Goal: Task Accomplishment & Management: Use online tool/utility

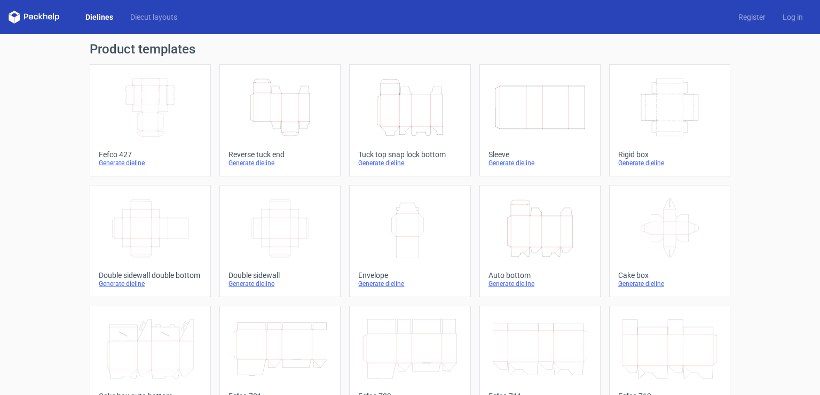
click at [535, 251] on icon "Height Depth Width" at bounding box center [540, 228] width 95 height 60
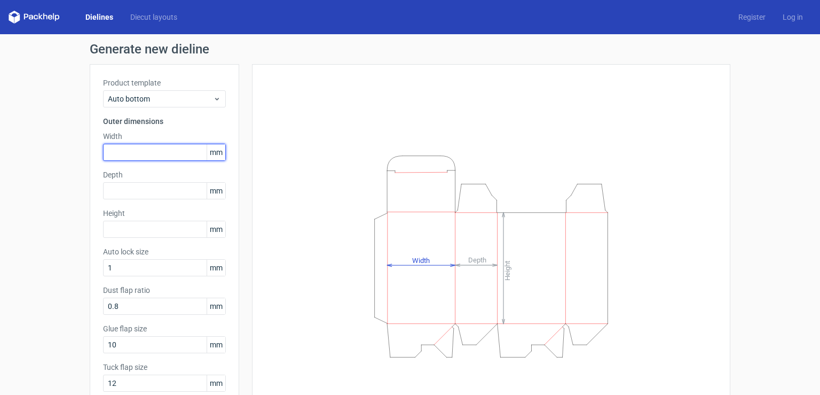
click at [150, 153] on input "text" at bounding box center [164, 152] width 123 height 17
click at [150, 153] on input "1" at bounding box center [164, 152] width 123 height 17
type input "90"
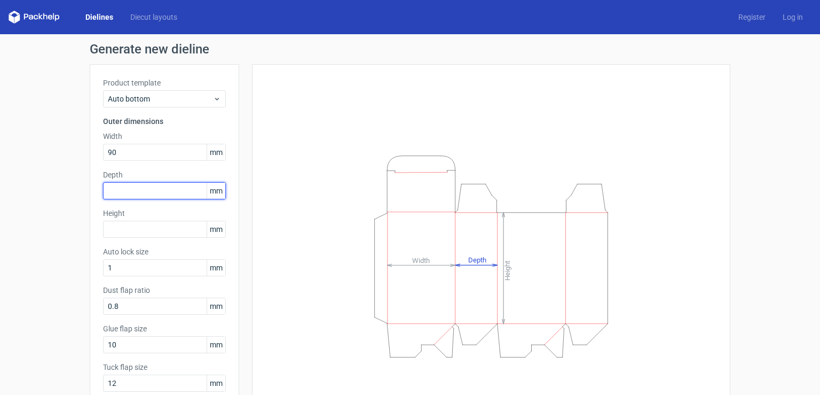
click at [148, 191] on input "text" at bounding box center [164, 190] width 123 height 17
type input "90"
click at [137, 232] on input "text" at bounding box center [164, 229] width 123 height 17
click at [151, 187] on input "90" at bounding box center [164, 190] width 123 height 17
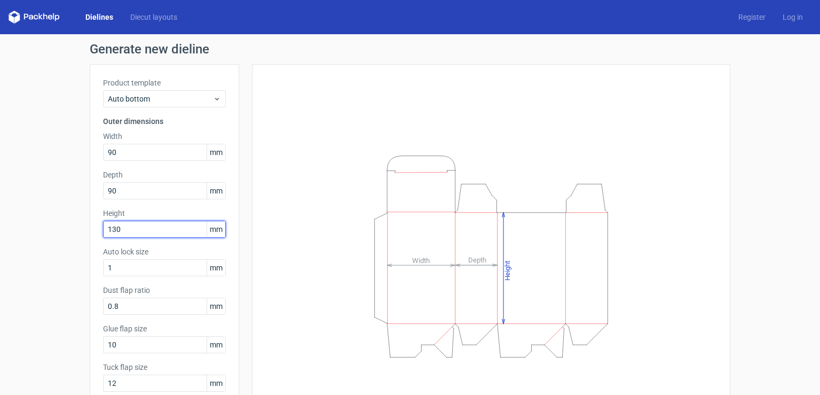
drag, startPoint x: 123, startPoint y: 231, endPoint x: 113, endPoint y: 229, distance: 10.4
click at [113, 229] on input "130" at bounding box center [164, 229] width 123 height 17
type input "132"
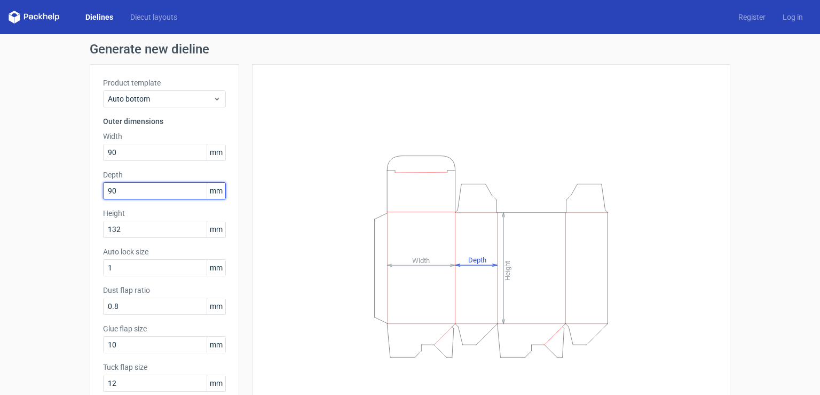
click at [130, 185] on input "90" at bounding box center [164, 190] width 123 height 17
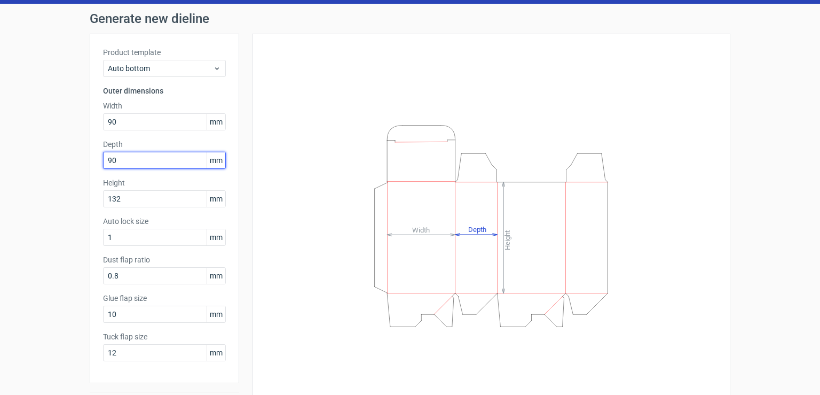
scroll to position [61, 0]
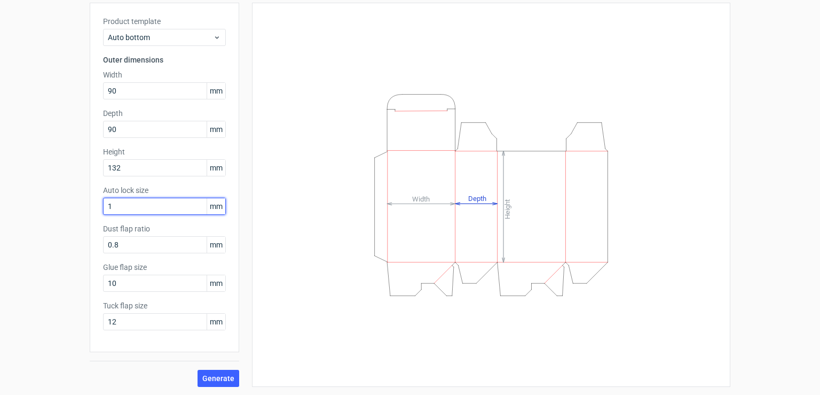
click at [160, 210] on input "1" at bounding box center [164, 206] width 123 height 17
click at [160, 209] on input "1" at bounding box center [164, 206] width 123 height 17
click at [129, 322] on input "12" at bounding box center [164, 321] width 123 height 17
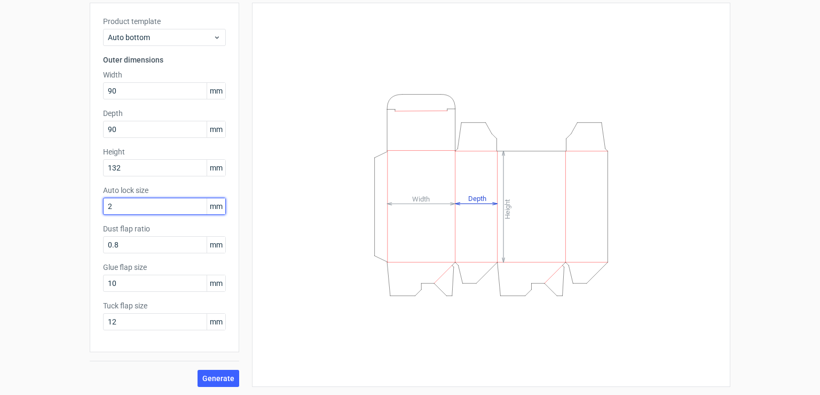
click at [122, 204] on input "2" at bounding box center [164, 206] width 123 height 17
type input "20"
click at [121, 319] on input "12" at bounding box center [164, 321] width 123 height 17
type input "20"
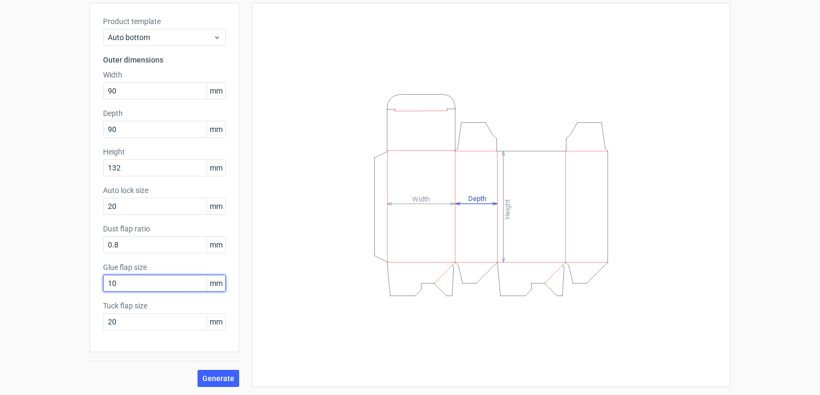
click at [124, 280] on input "10" at bounding box center [164, 282] width 123 height 17
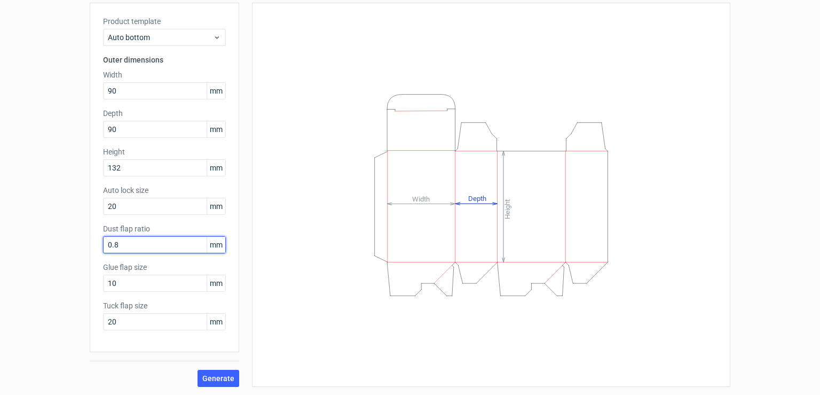
click at [126, 243] on input "0.8" at bounding box center [164, 244] width 123 height 17
drag, startPoint x: 126, startPoint y: 243, endPoint x: 93, endPoint y: 243, distance: 33.1
click at [103, 243] on input "0.8" at bounding box center [164, 244] width 123 height 17
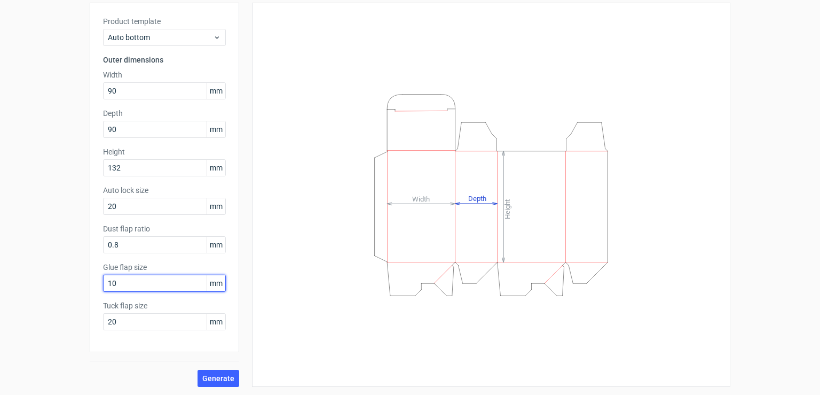
click at [112, 281] on input "10" at bounding box center [164, 282] width 123 height 17
type input "20"
click at [216, 379] on span "Generate" at bounding box center [218, 377] width 32 height 7
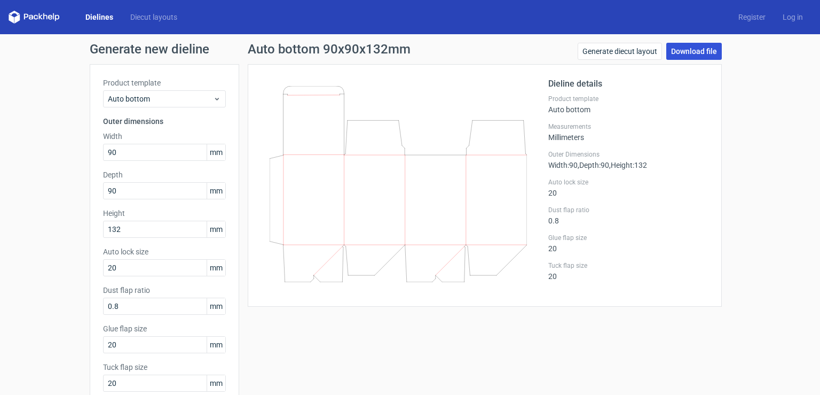
click at [689, 54] on link "Download file" at bounding box center [694, 51] width 56 height 17
